Goal: Information Seeking & Learning: Find specific page/section

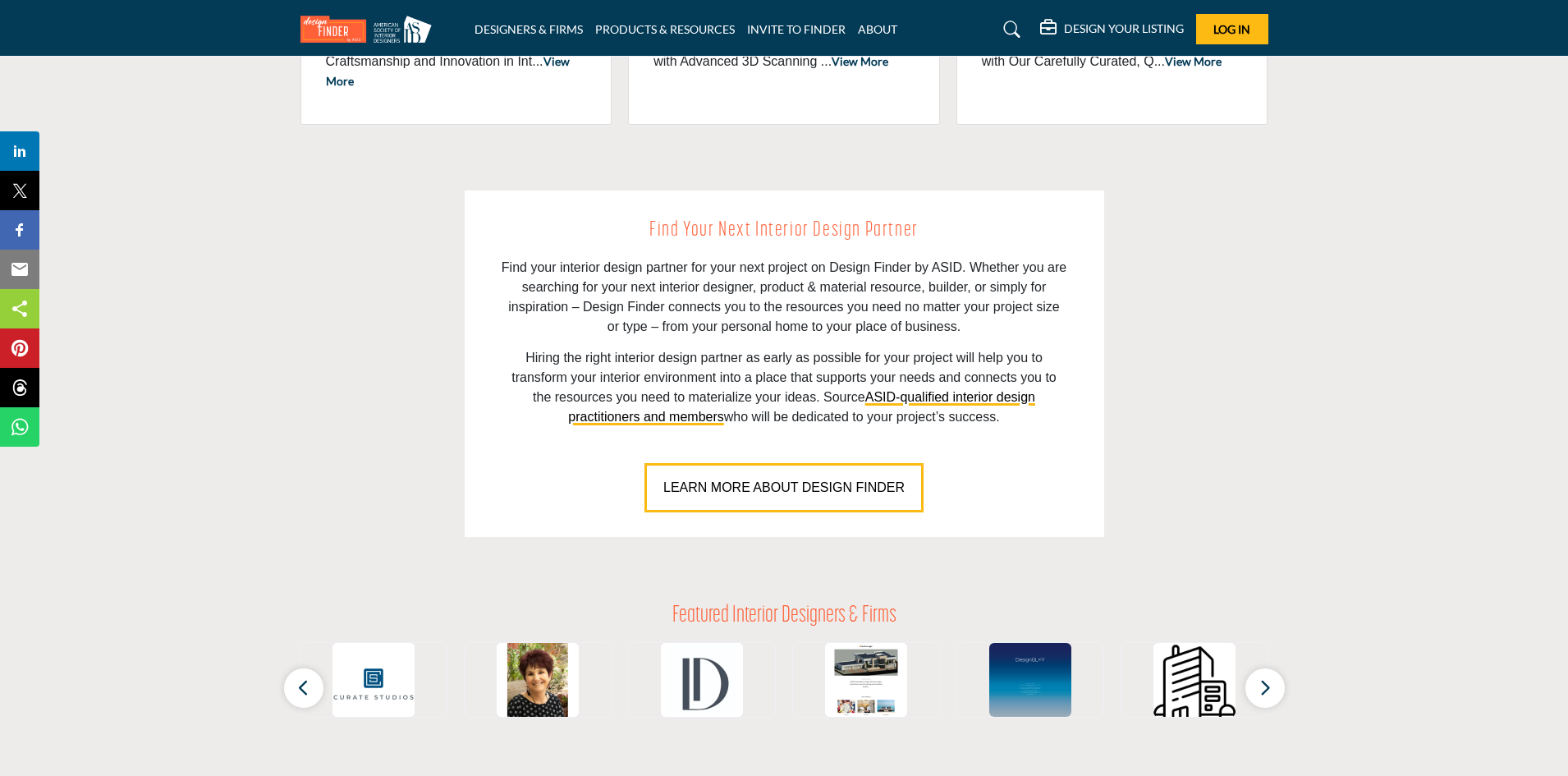
scroll to position [376, 0]
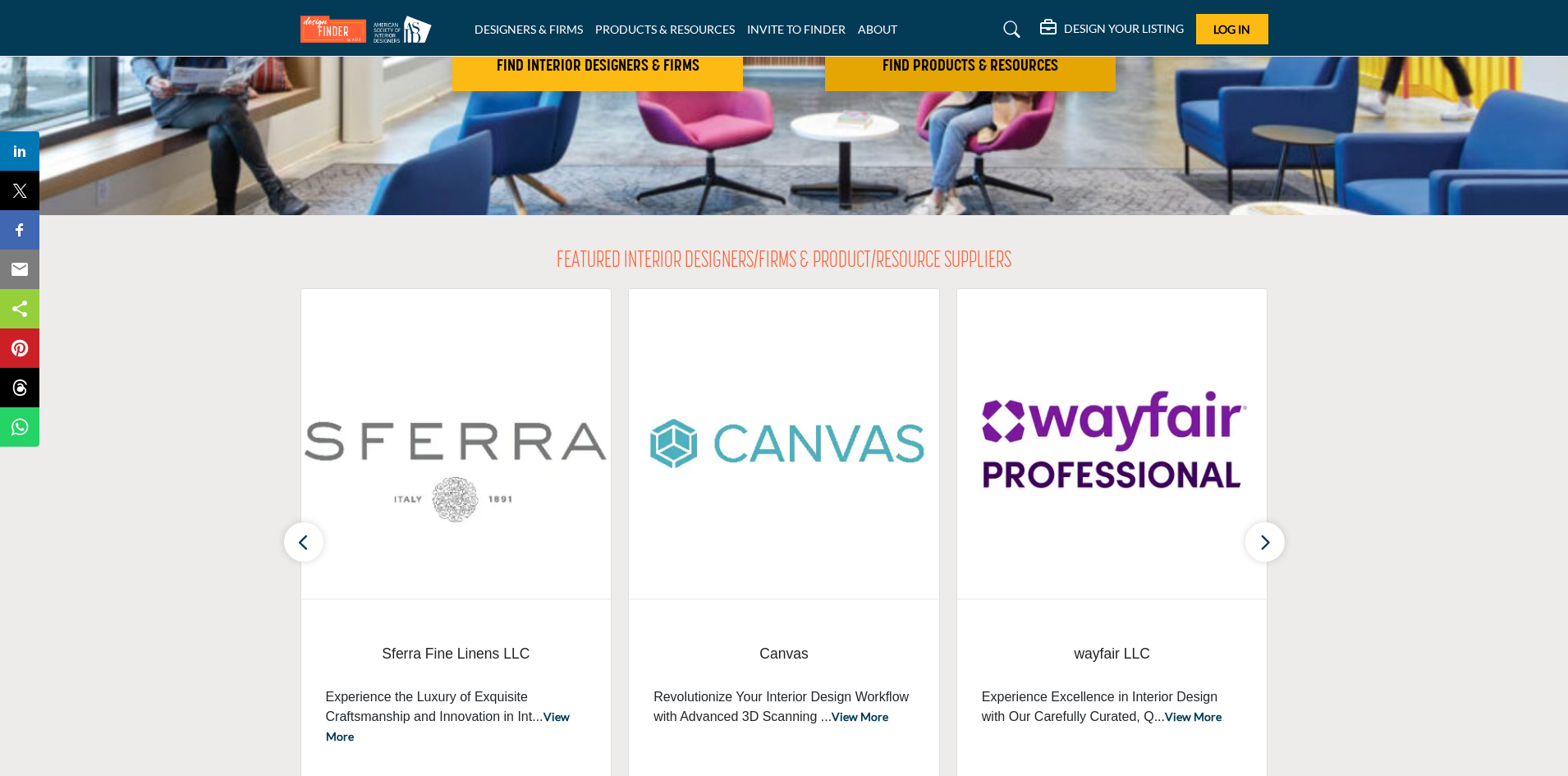
click at [975, 77] on button "FIND PRODUCTS & RESOURCES Find the products and resources to make your project …" at bounding box center [970, 67] width 291 height 50
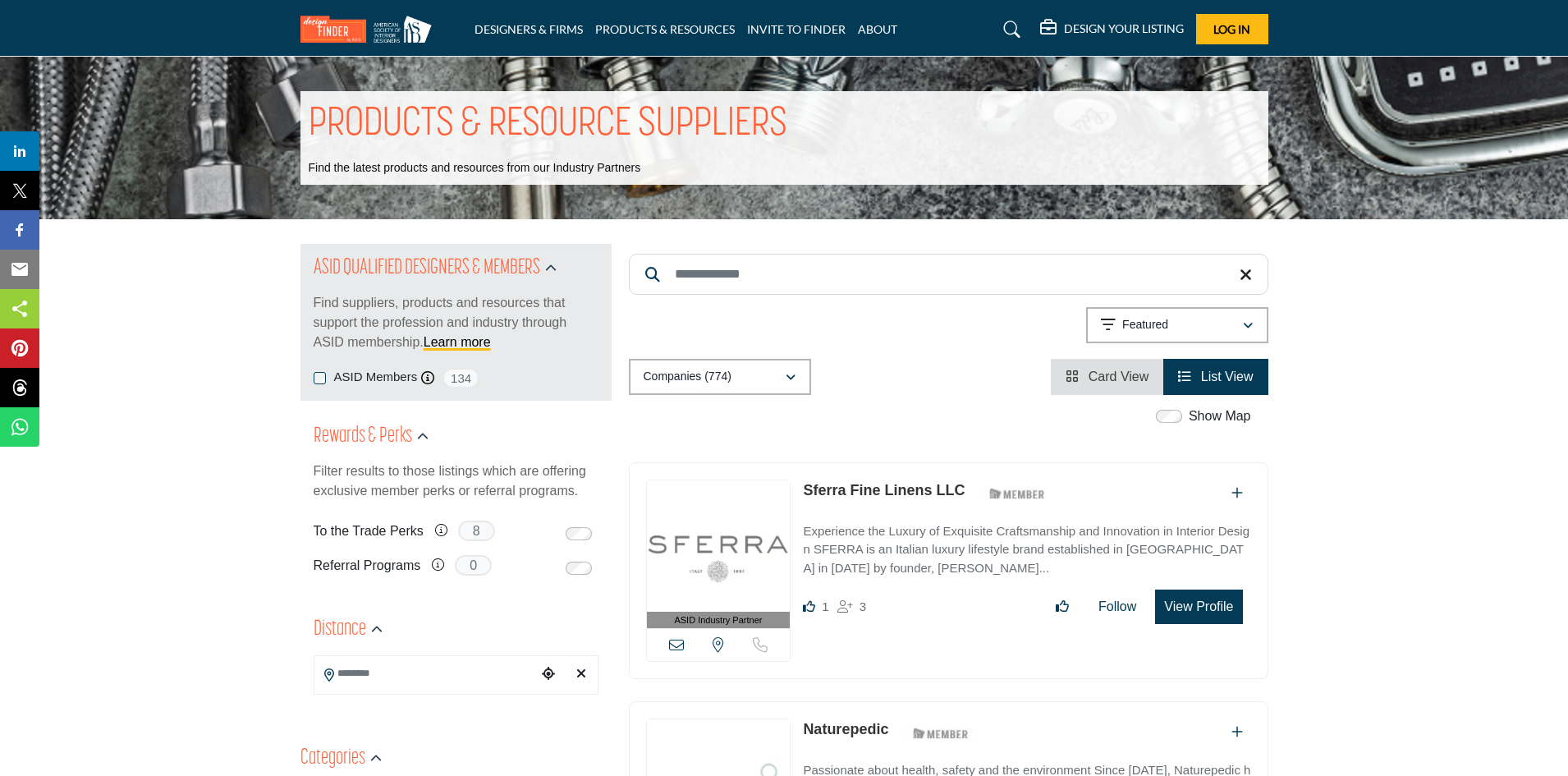
click at [834, 283] on input "Search Keyword" at bounding box center [948, 274] width 640 height 41
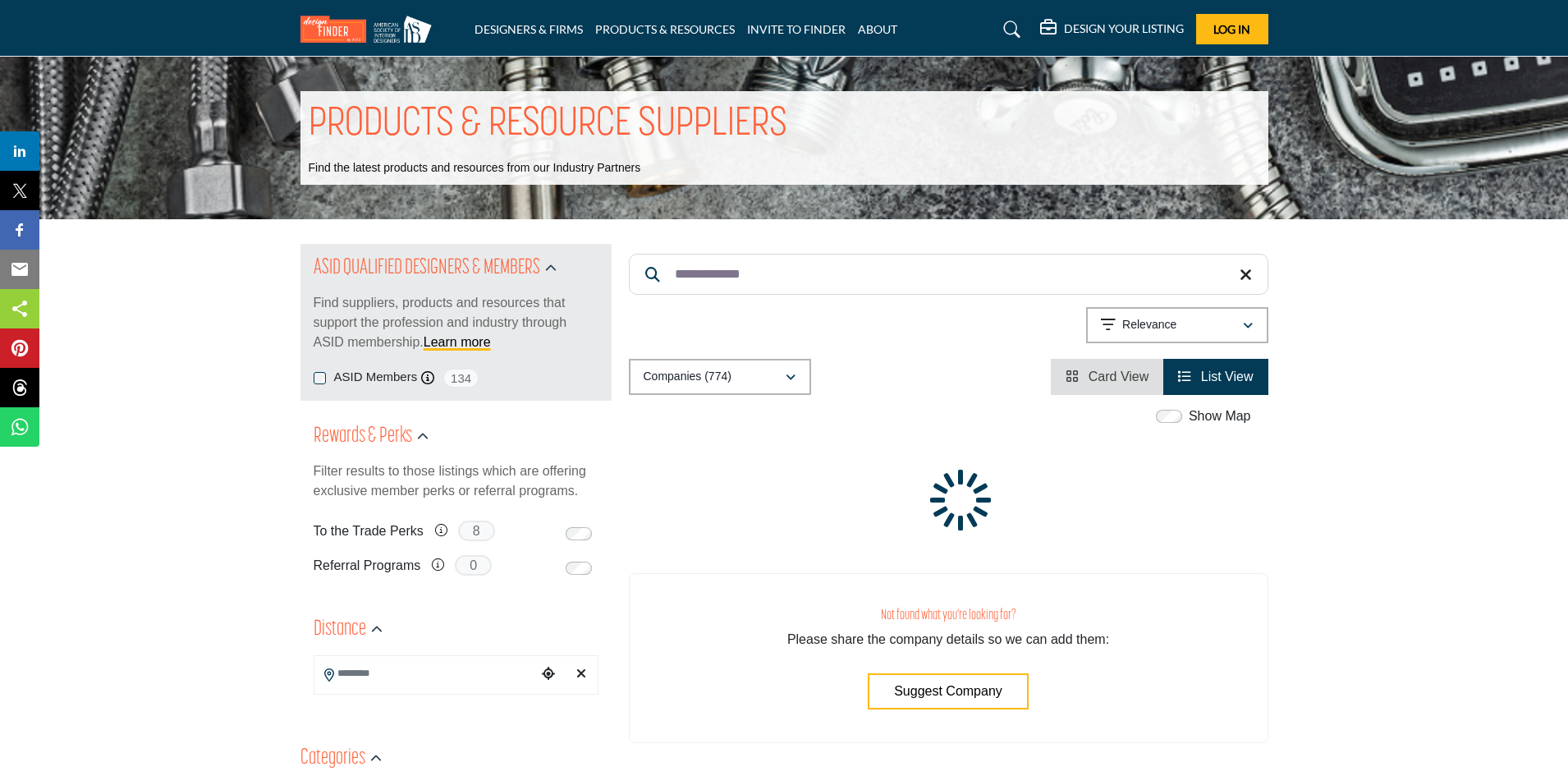
type input "**********"
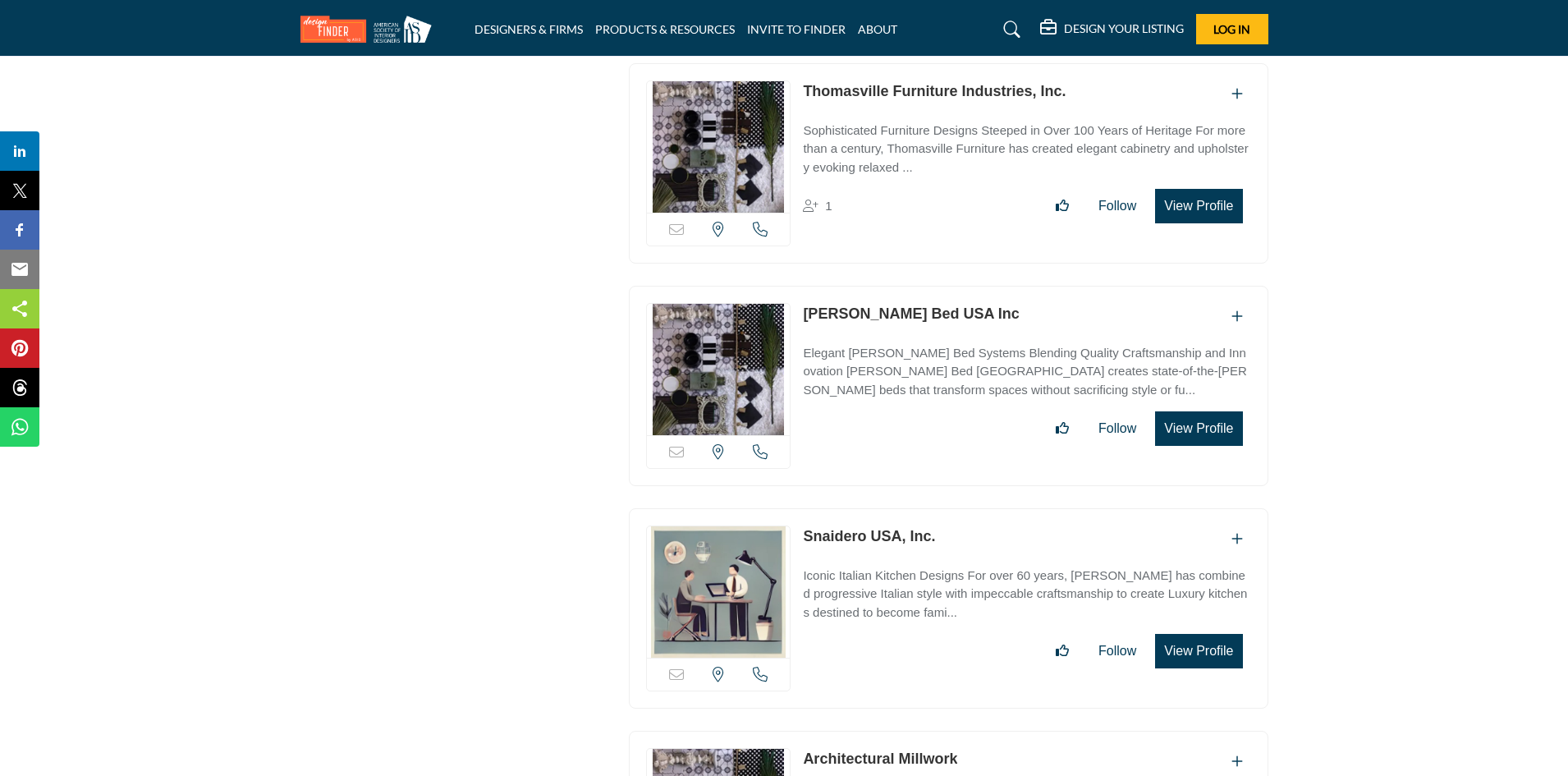
scroll to position [8236, 0]
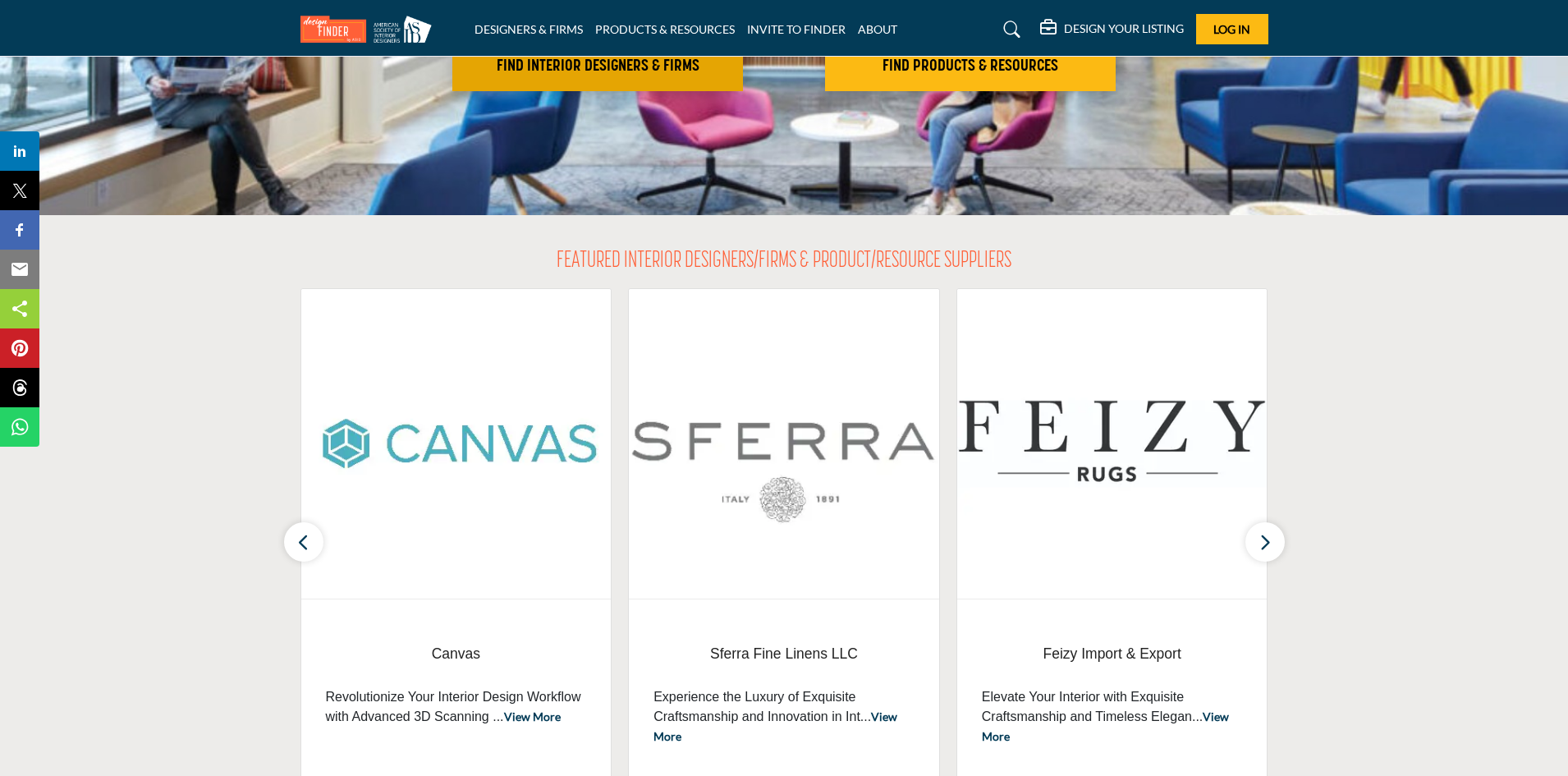
click at [526, 66] on h2 "FIND INTERIOR DESIGNERS & FIRMS" at bounding box center [598, 66] width 281 height 19
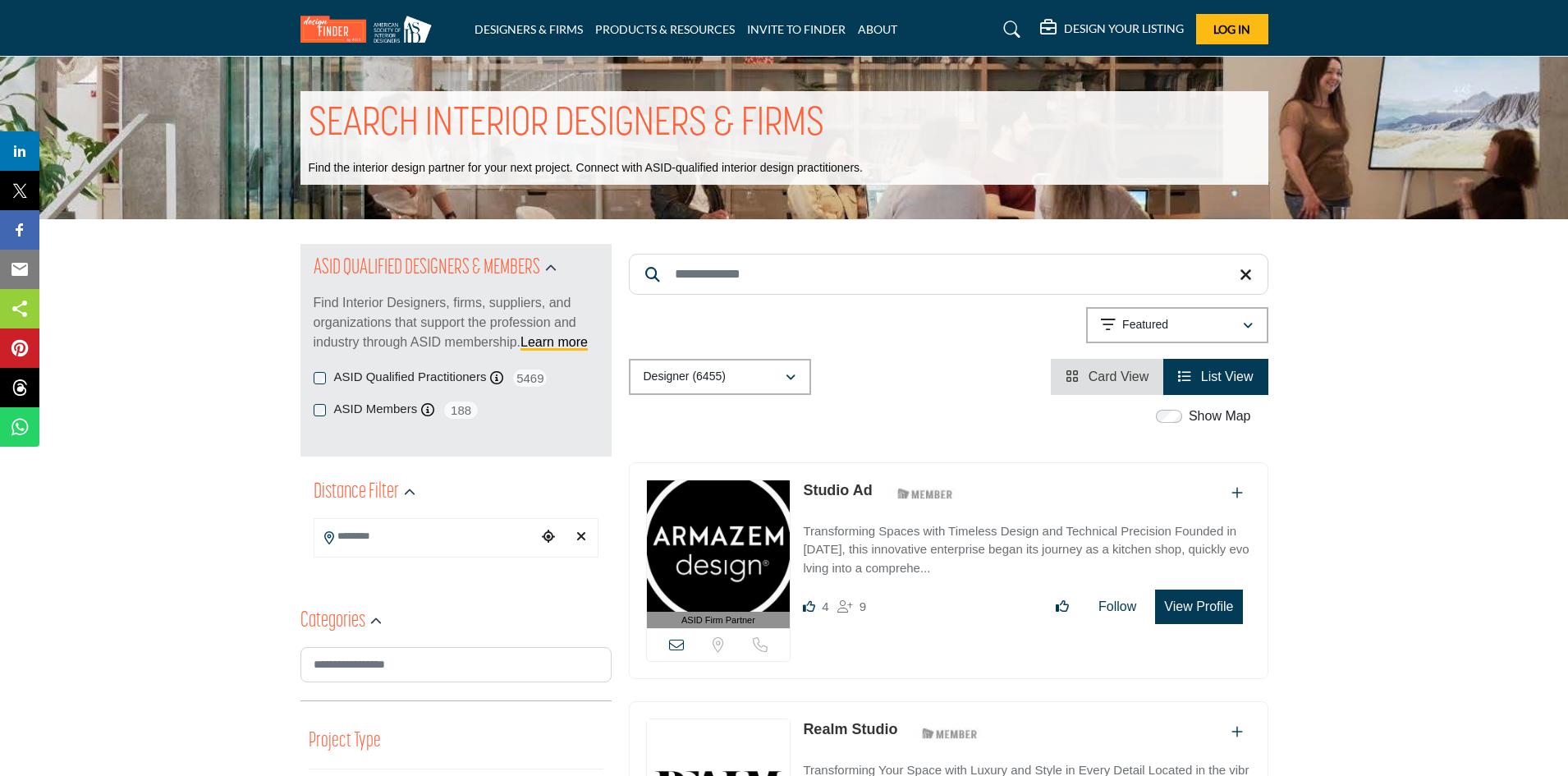
click at [792, 286] on input "Search Keyword" at bounding box center [948, 274] width 640 height 41
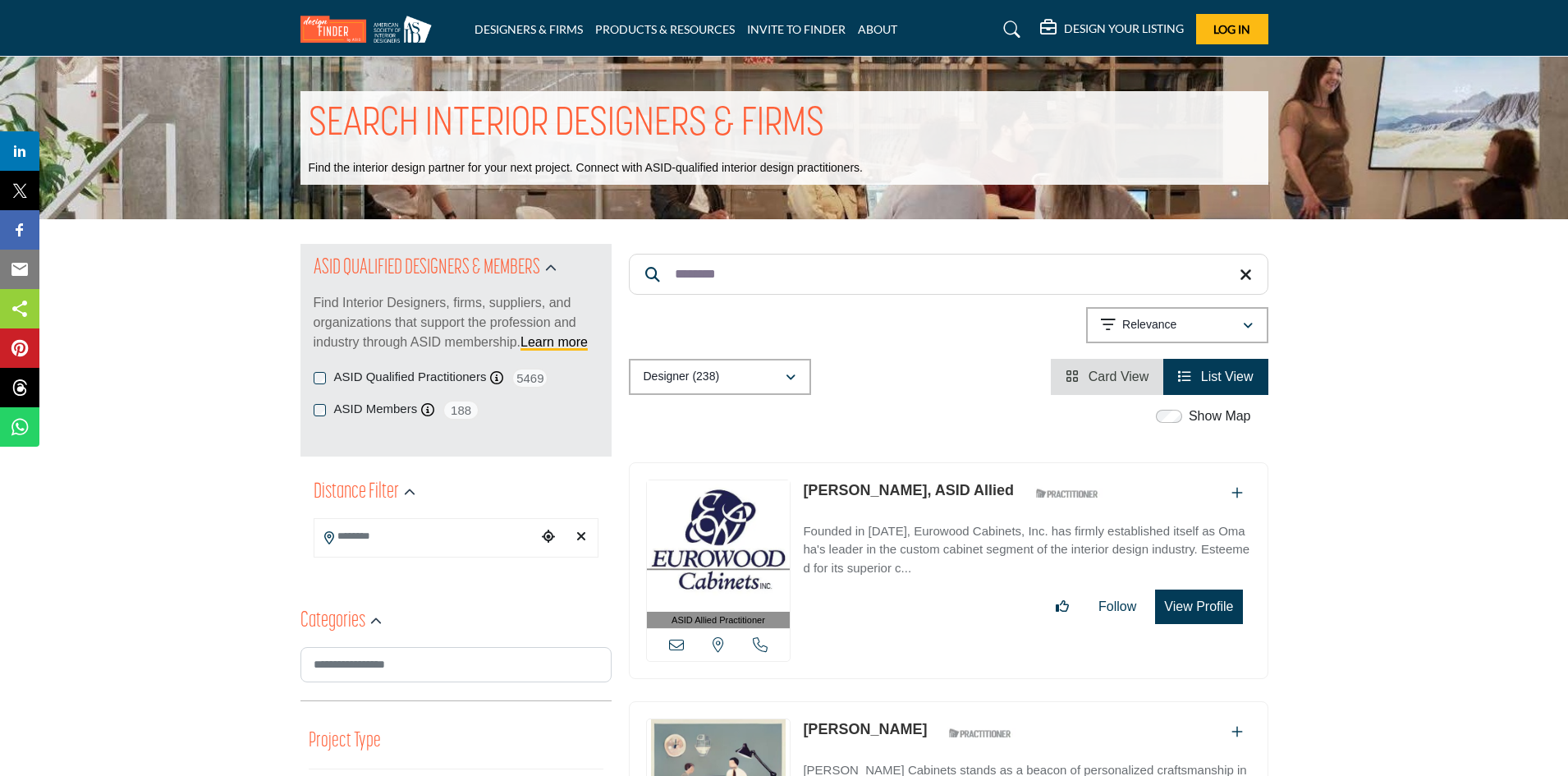
scroll to position [680, 0]
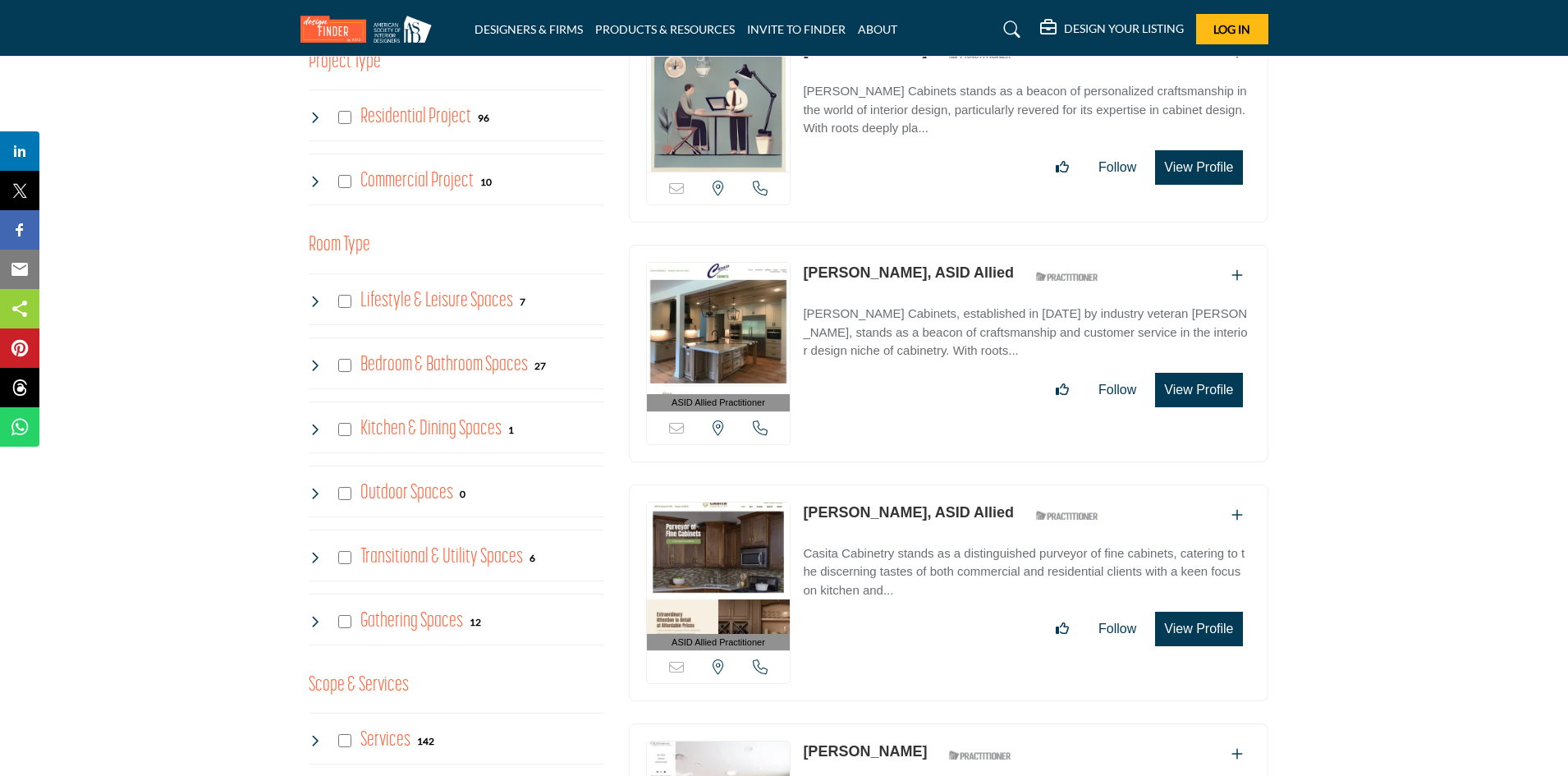
type input "********"
drag, startPoint x: 1563, startPoint y: 365, endPoint x: 1564, endPoint y: 322, distance: 43.0
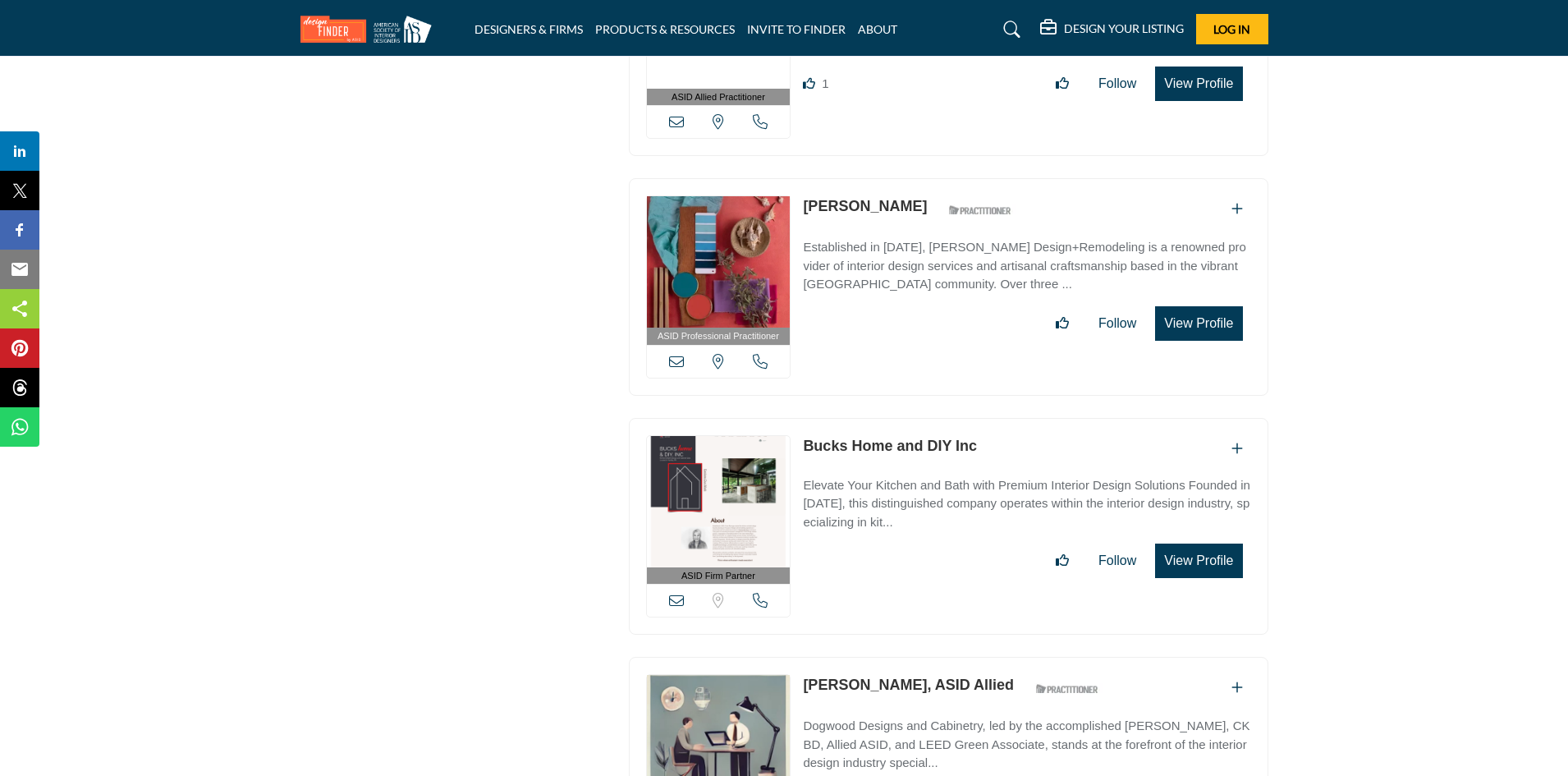
scroll to position [3318, 0]
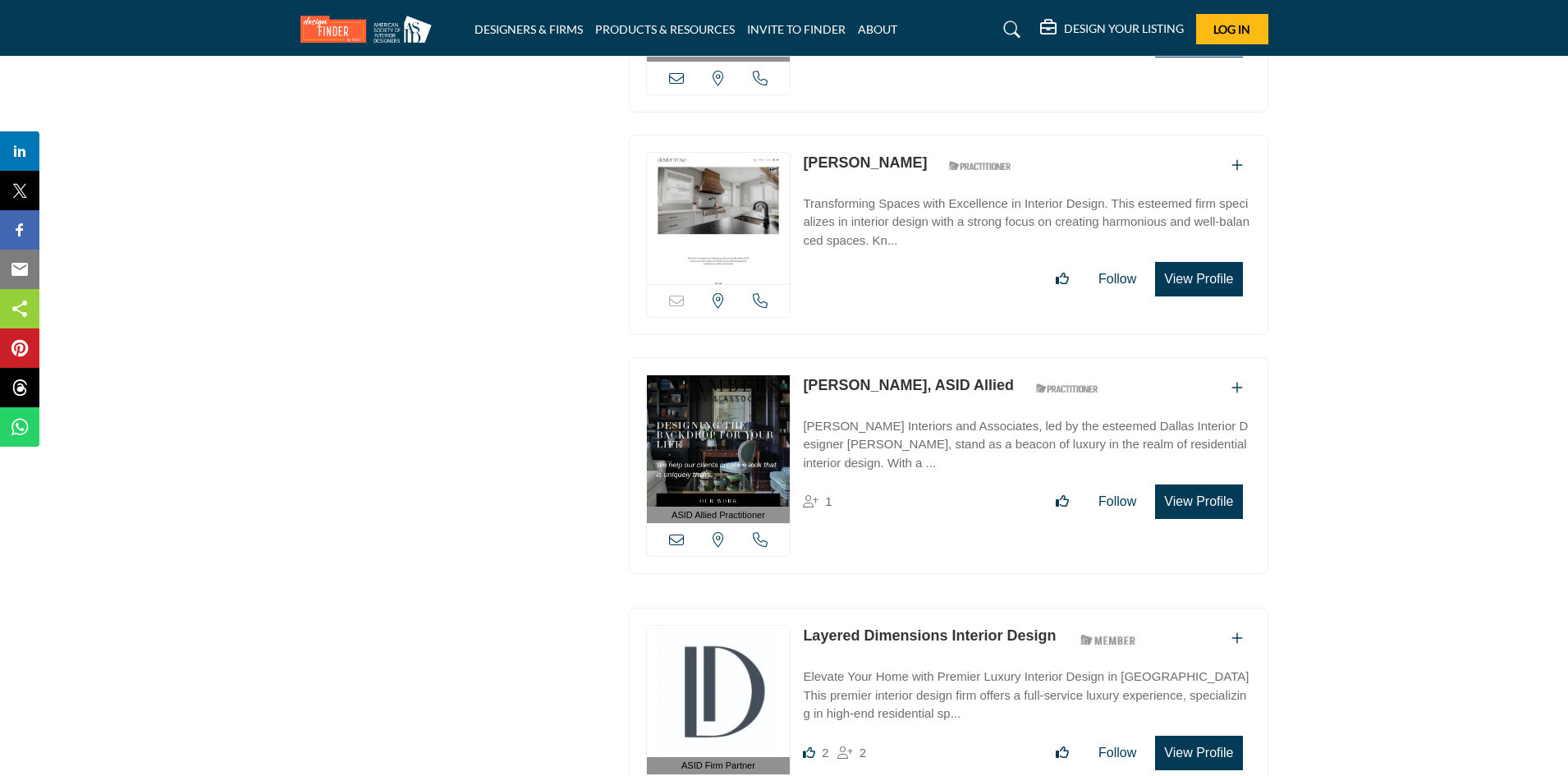
scroll to position [9933, 0]
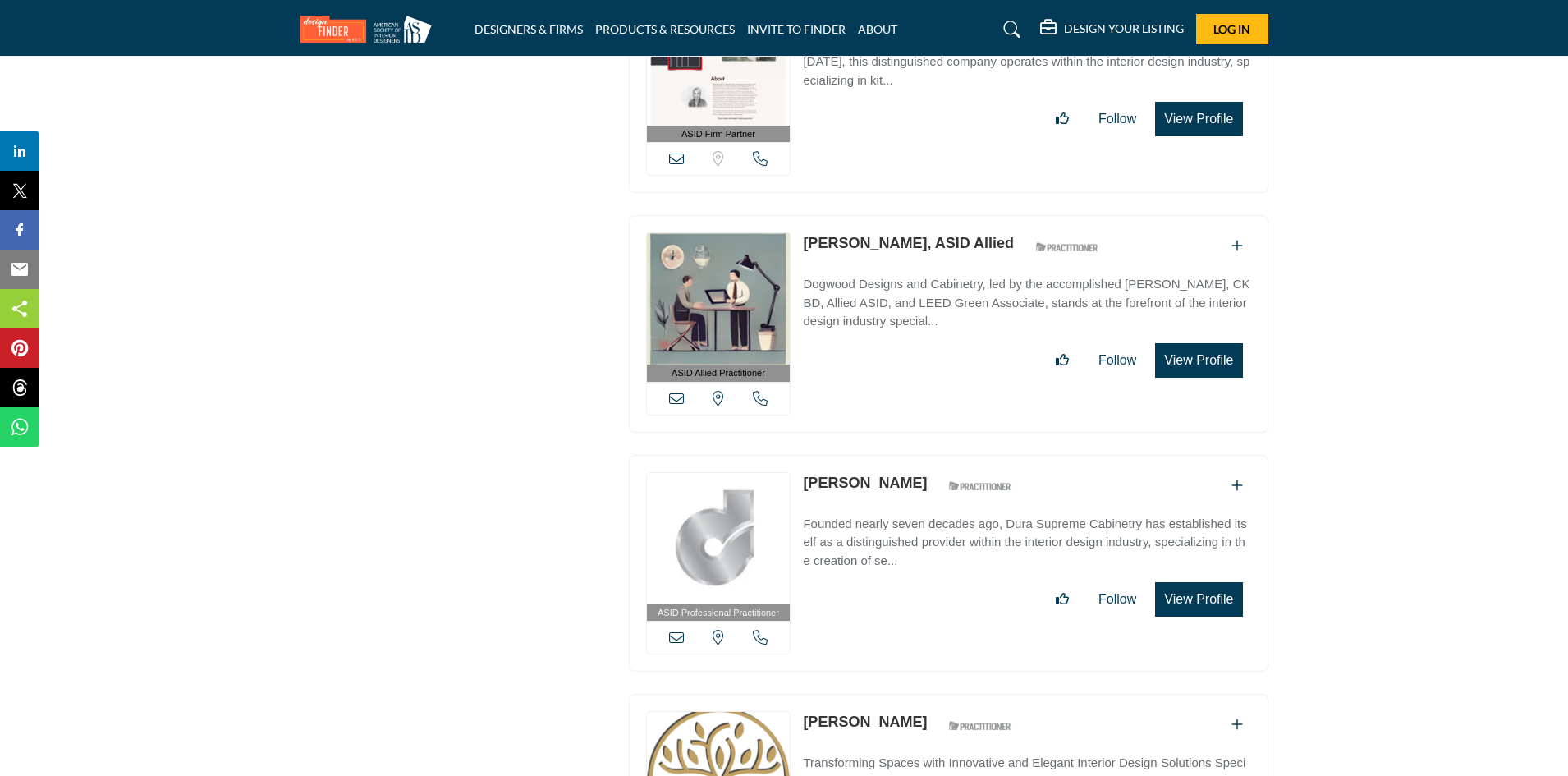
scroll to position [2462, 0]
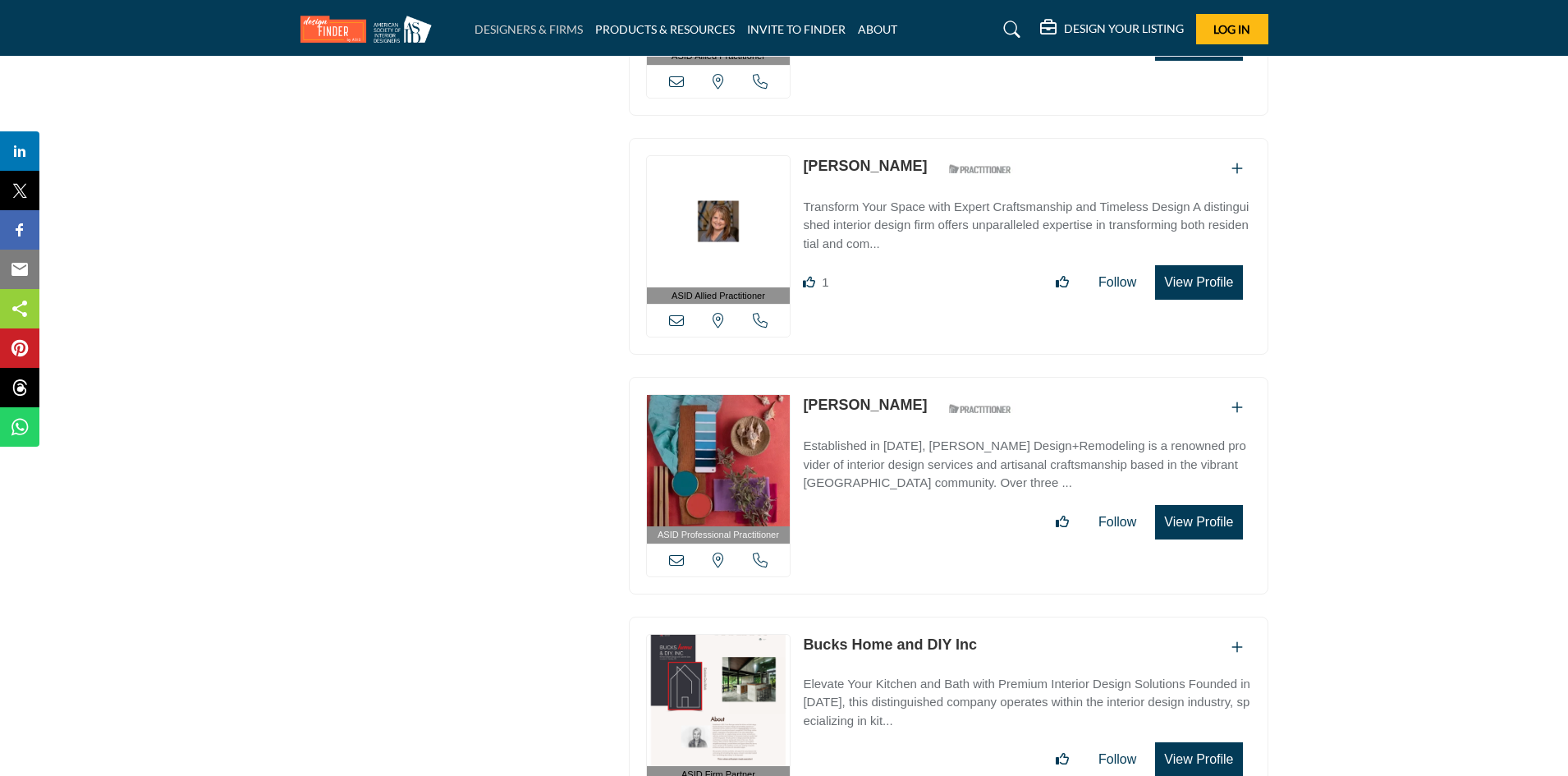
click at [534, 34] on link "DESIGNERS & FIRMS" at bounding box center [529, 28] width 108 height 14
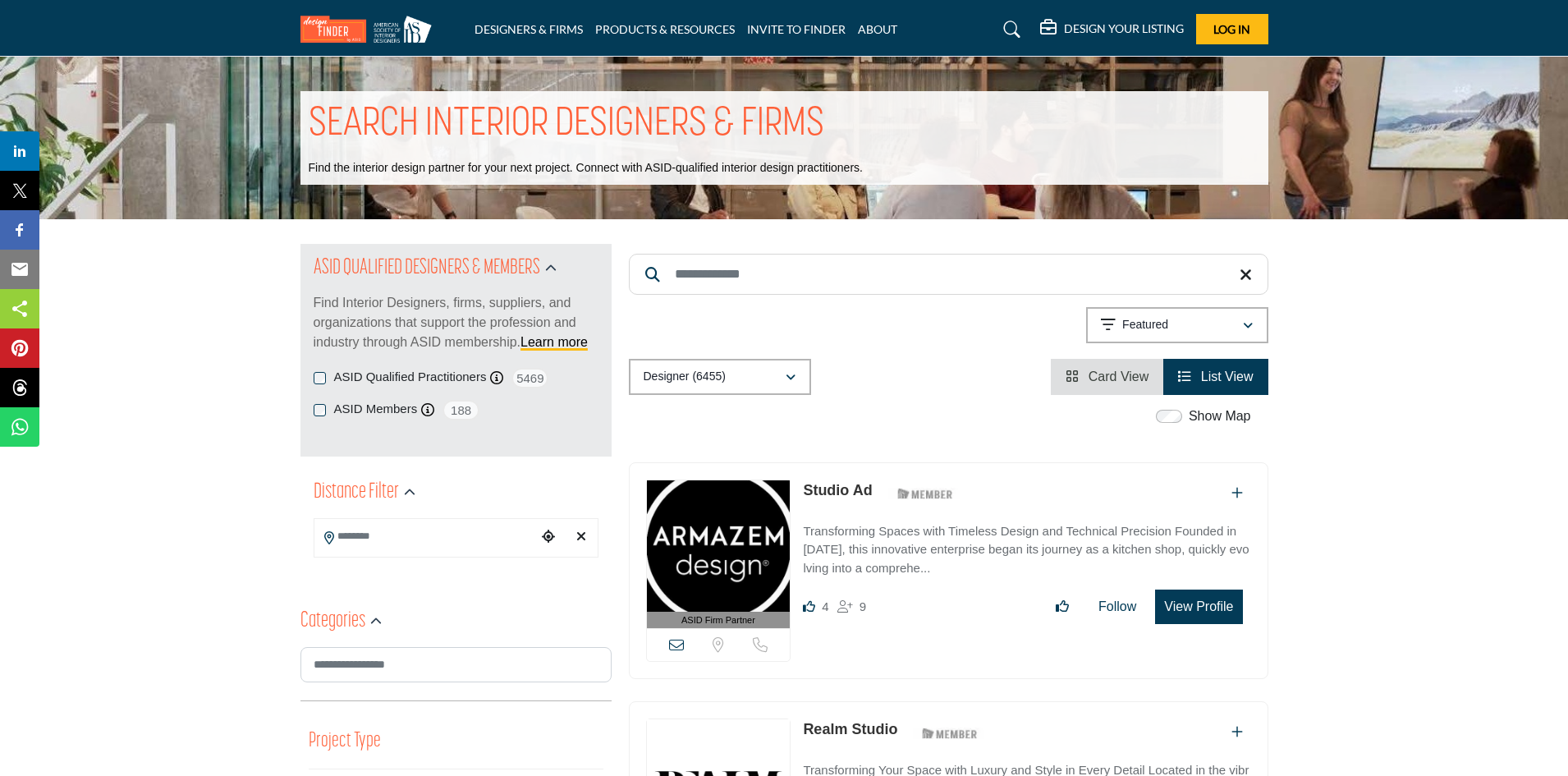
click at [801, 266] on input "Search Keyword" at bounding box center [948, 274] width 640 height 41
type input "**********"
